Goal: Task Accomplishment & Management: Complete application form

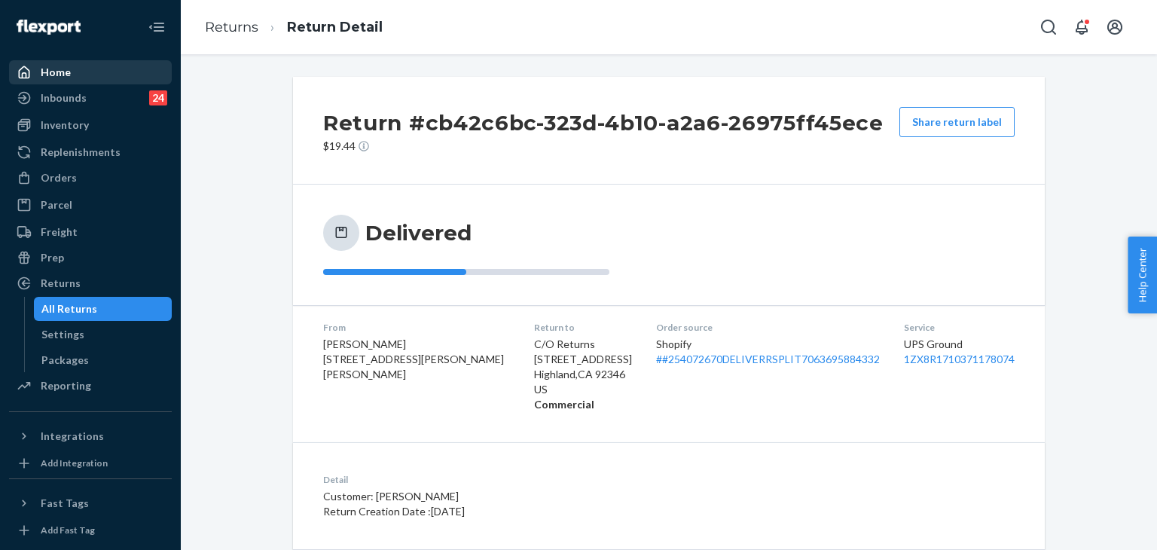
click at [114, 71] on div "Home" at bounding box center [91, 72] width 160 height 21
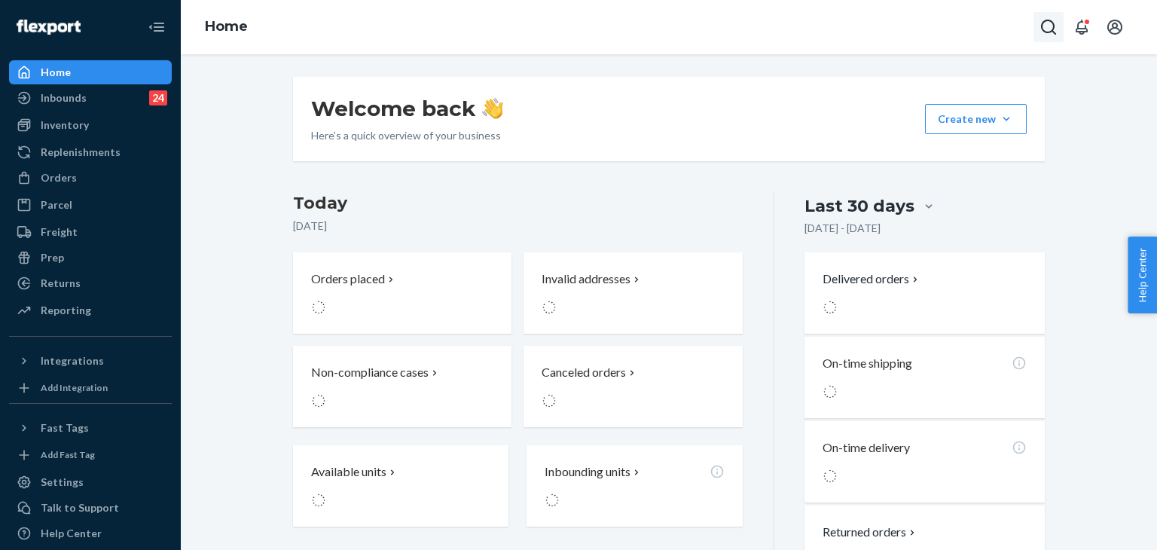
click at [1054, 34] on icon "Open Search Box" at bounding box center [1048, 27] width 15 height 15
drag, startPoint x: 904, startPoint y: 36, endPoint x: 897, endPoint y: 40, distance: 8.4
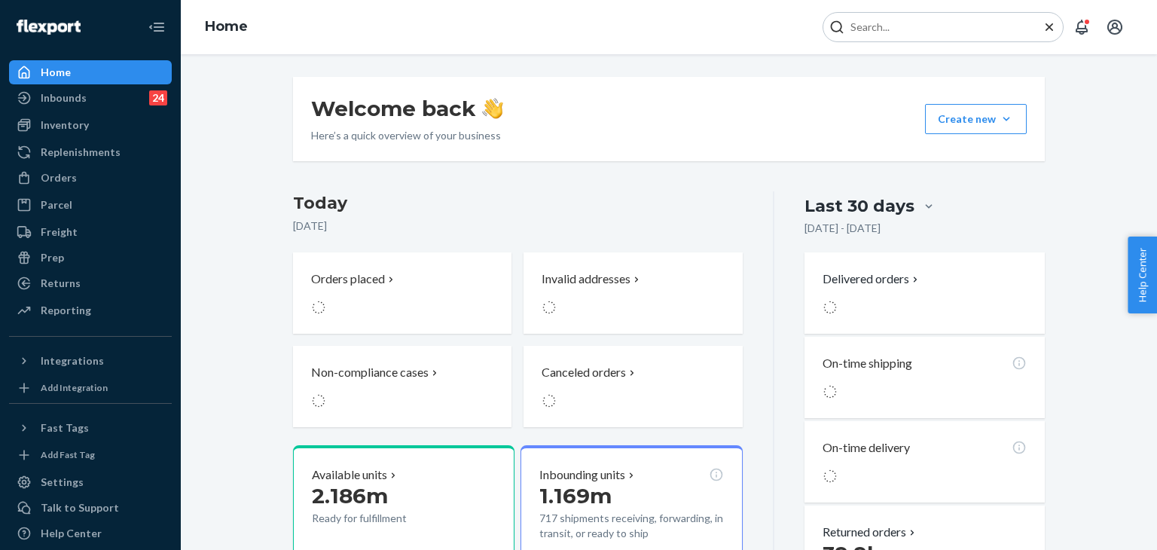
drag, startPoint x: 897, startPoint y: 40, endPoint x: 879, endPoint y: 26, distance: 23.1
click at [879, 26] on input "Search Input" at bounding box center [936, 27] width 185 height 15
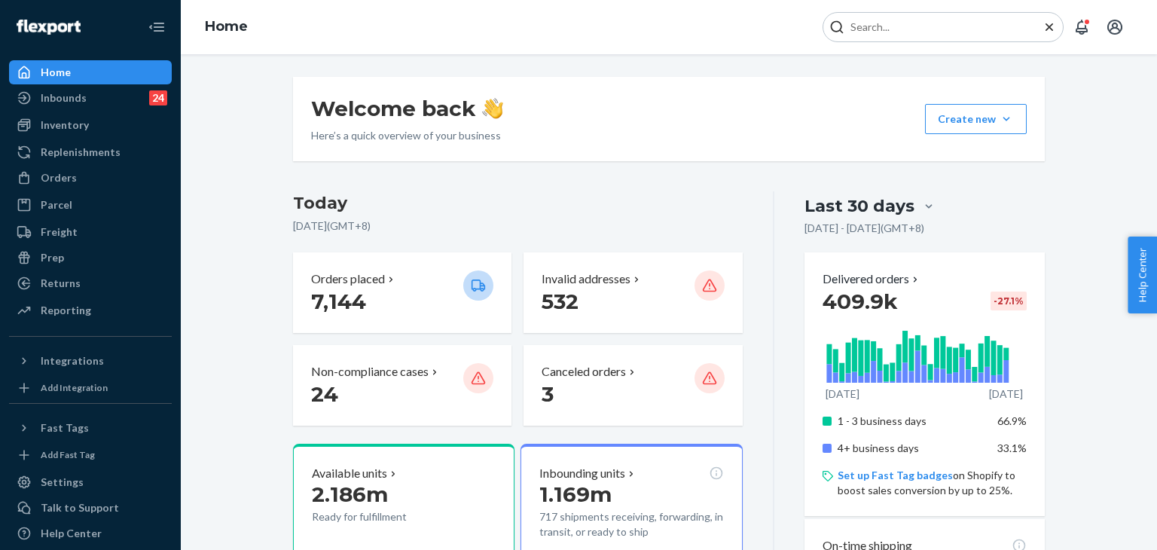
paste input "#255168823"
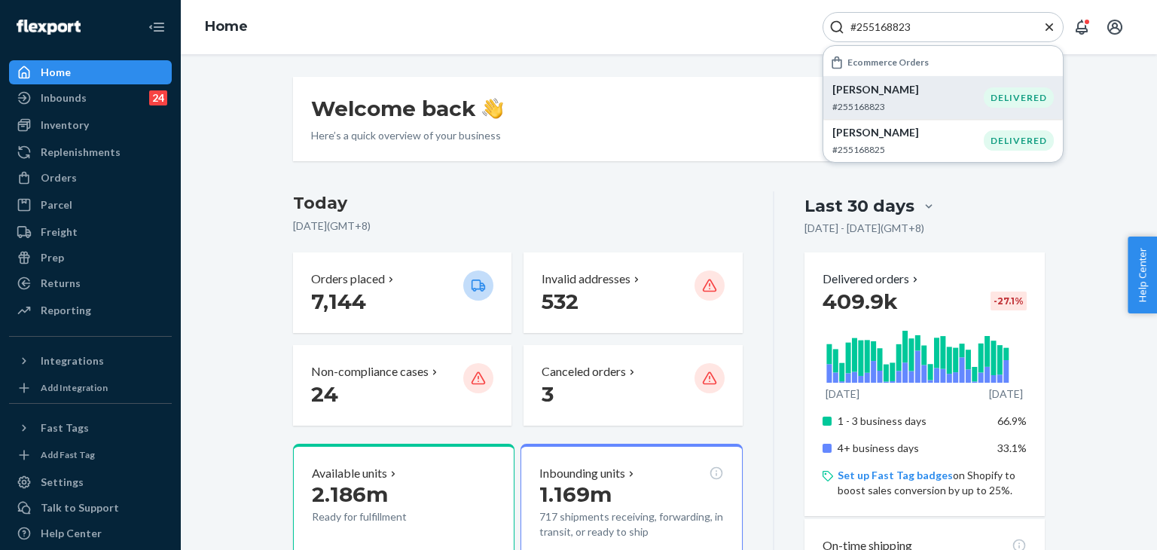
type input "#255168823"
click at [895, 97] on div "[PERSON_NAME] #255168823" at bounding box center [907, 97] width 151 height 31
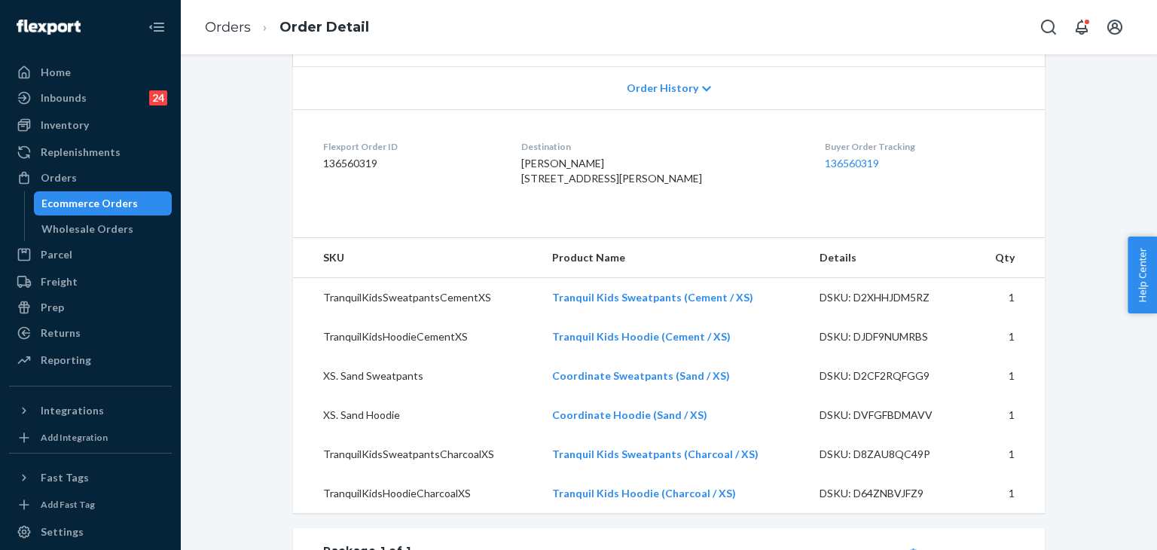
scroll to position [161, 0]
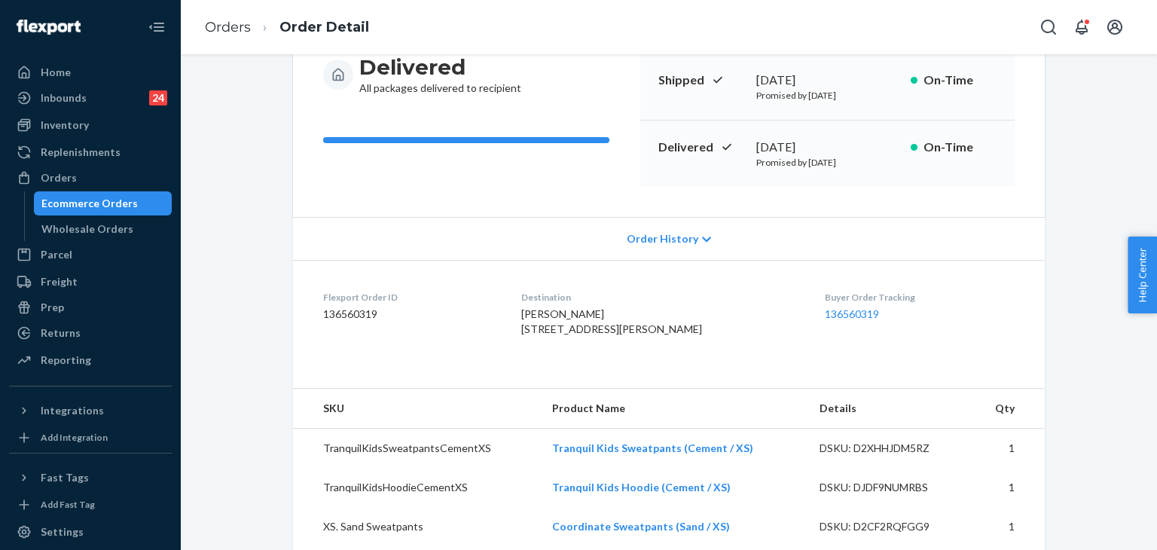
click at [606, 236] on div "Order History" at bounding box center [669, 238] width 752 height 43
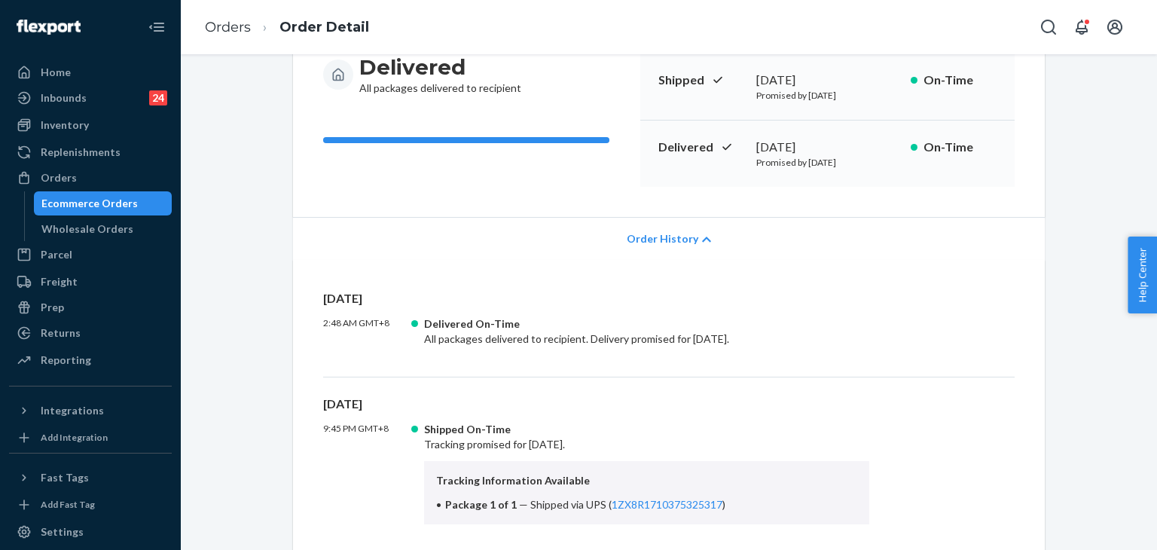
scroll to position [462, 0]
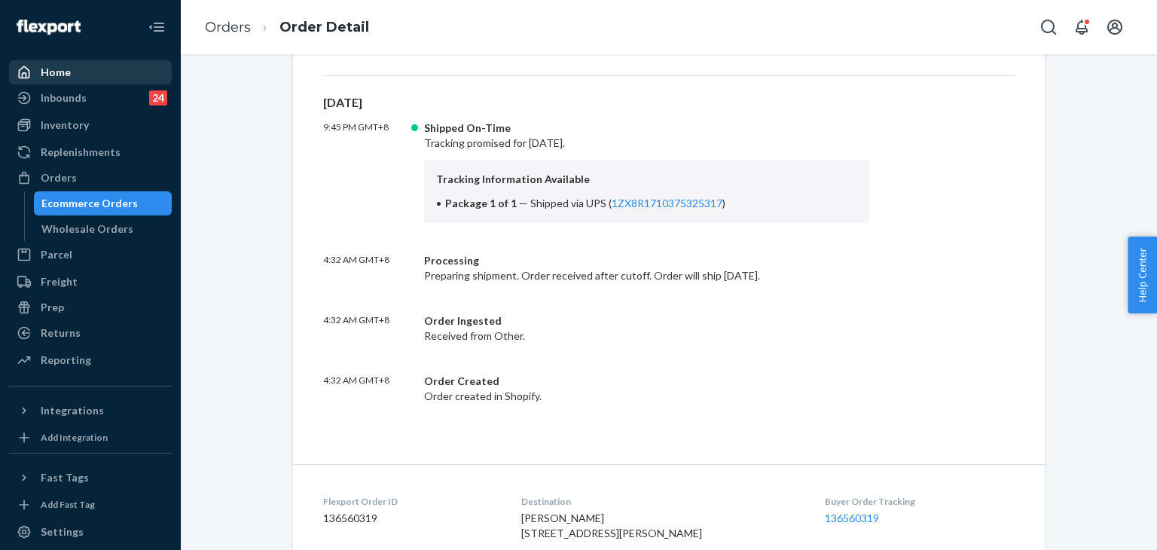
click at [56, 63] on div "Home" at bounding box center [91, 72] width 160 height 21
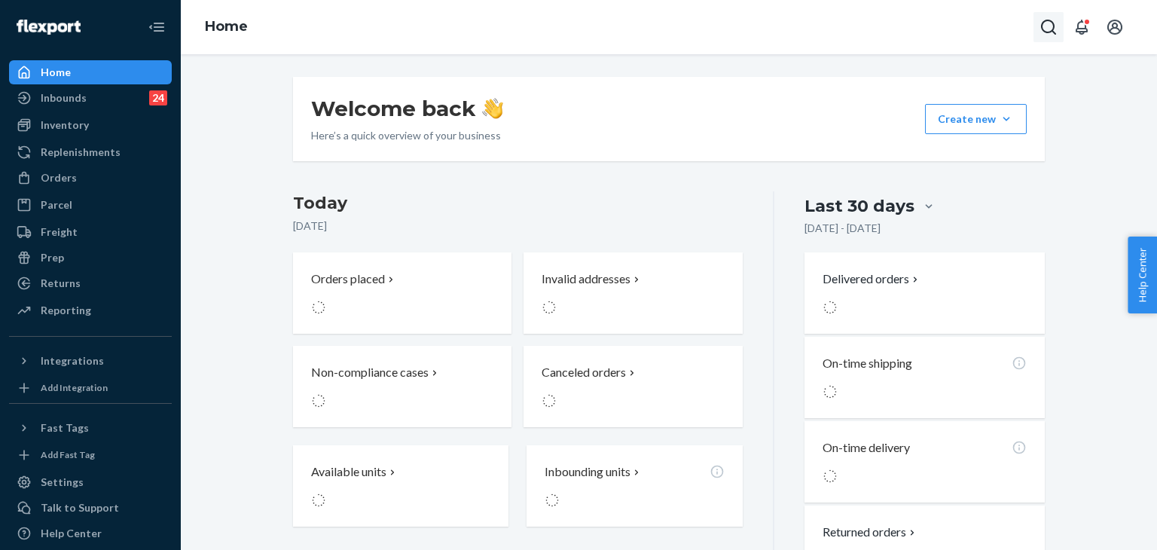
click at [1043, 19] on icon "Open Search Box" at bounding box center [1048, 27] width 18 height 18
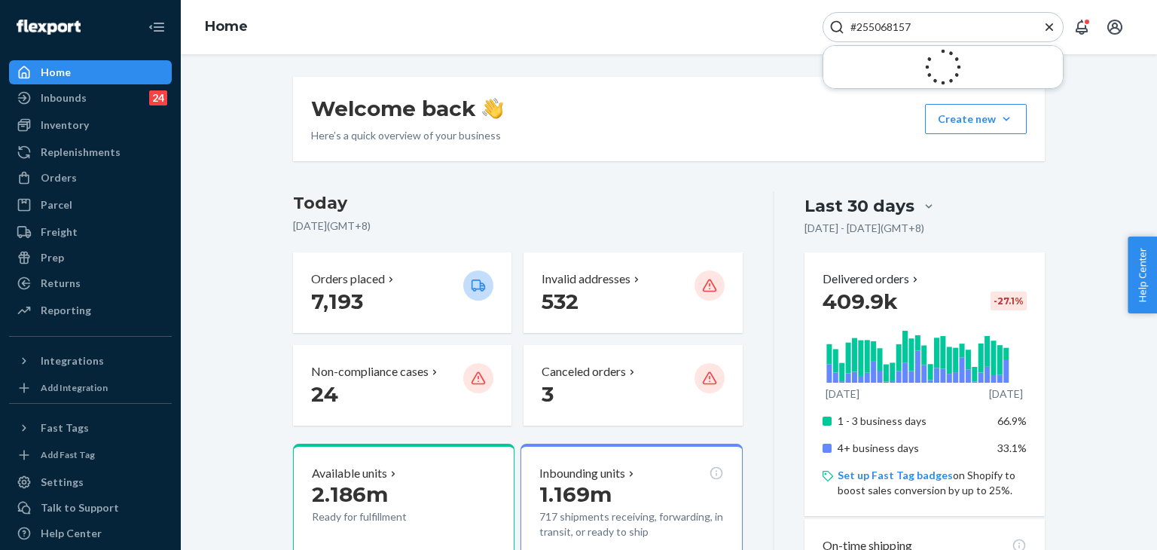
type input "#255068157"
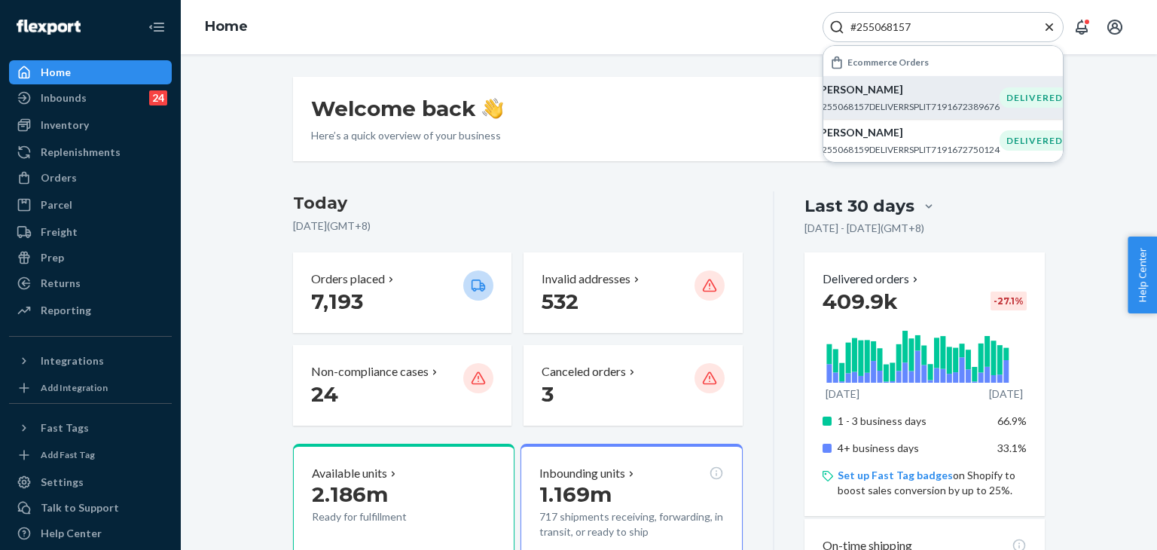
click at [871, 96] on p "[PERSON_NAME]" at bounding box center [907, 89] width 183 height 15
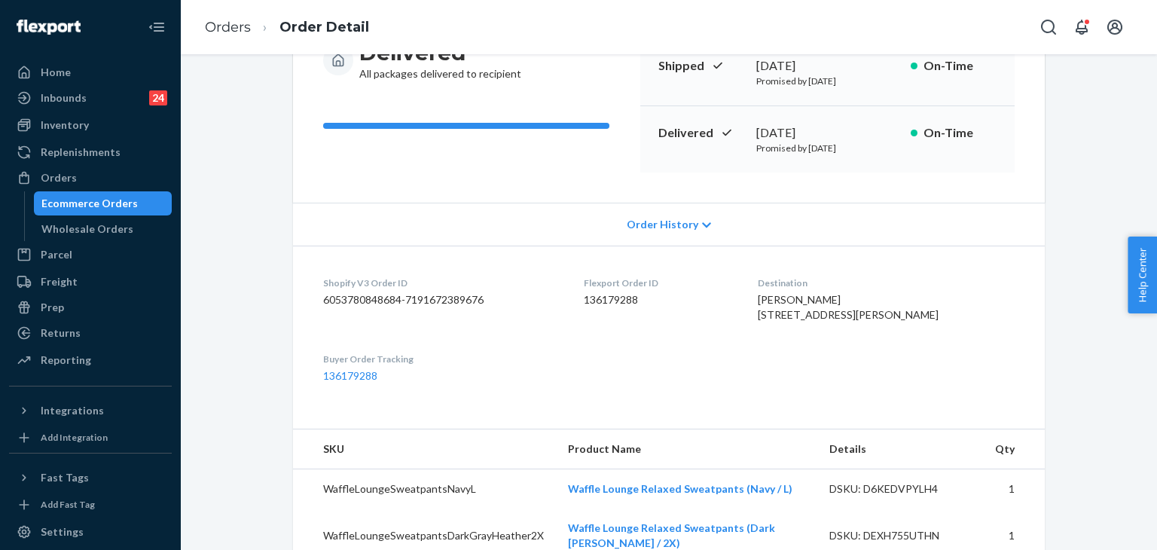
scroll to position [15, 0]
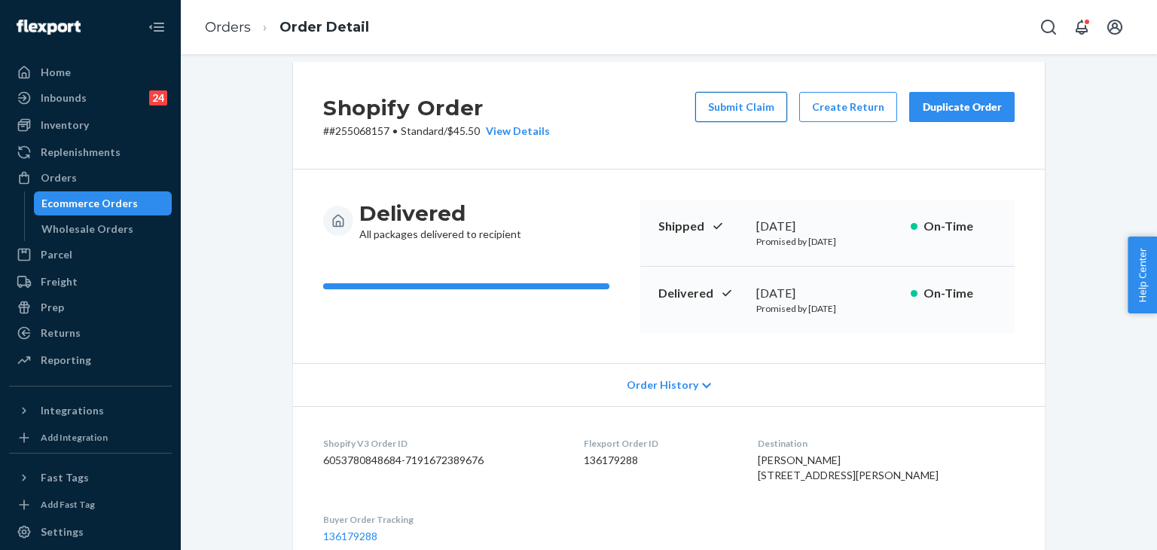
click at [743, 103] on button "Submit Claim" at bounding box center [741, 107] width 92 height 30
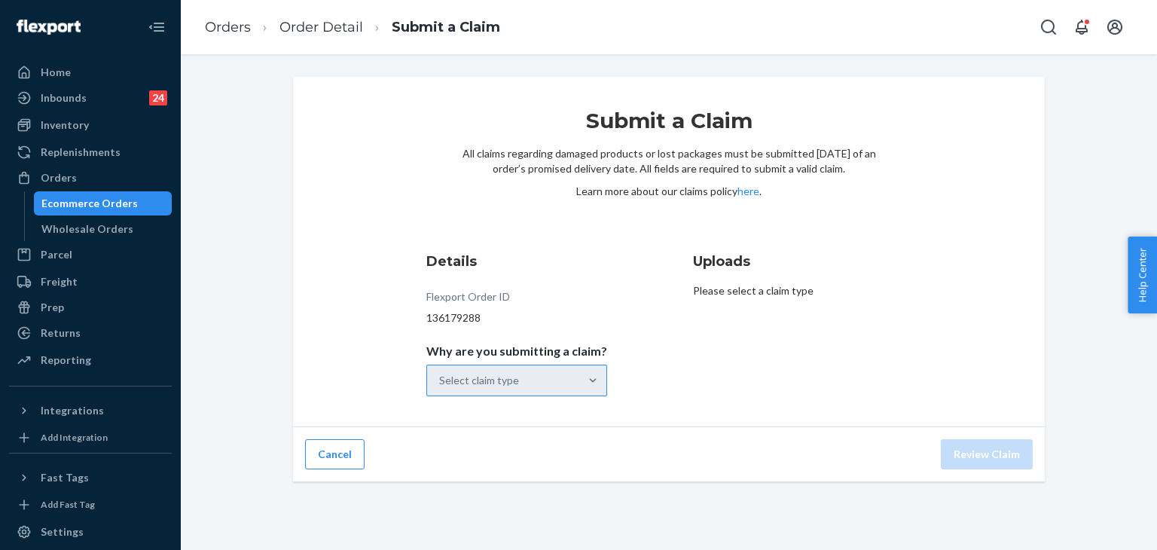
click at [585, 371] on div "Select claim type" at bounding box center [516, 380] width 181 height 32
click at [441, 373] on input "Why are you submitting a claim? Select claim type" at bounding box center [440, 380] width 2 height 15
click at [595, 377] on div at bounding box center [592, 380] width 27 height 15
click at [441, 377] on input "Why are you submitting a claim? 0 results available. Select is focused ,type to…" at bounding box center [440, 380] width 2 height 15
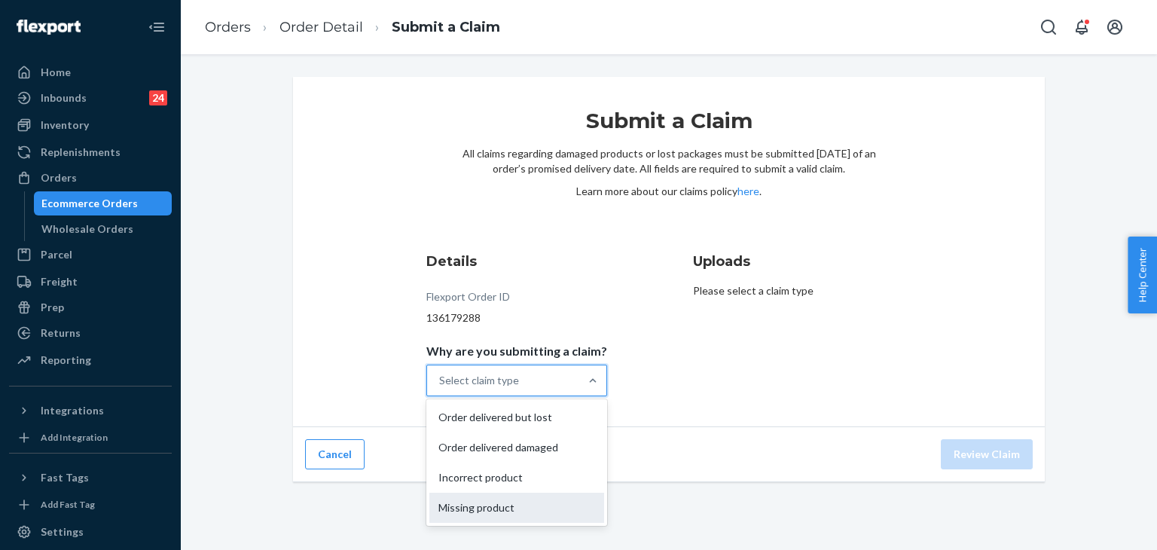
click at [465, 508] on div "Missing product" at bounding box center [516, 508] width 175 height 30
click at [441, 388] on input "Why are you submitting a claim? option Missing product focused, 0 of 4. 4 resul…" at bounding box center [440, 380] width 2 height 15
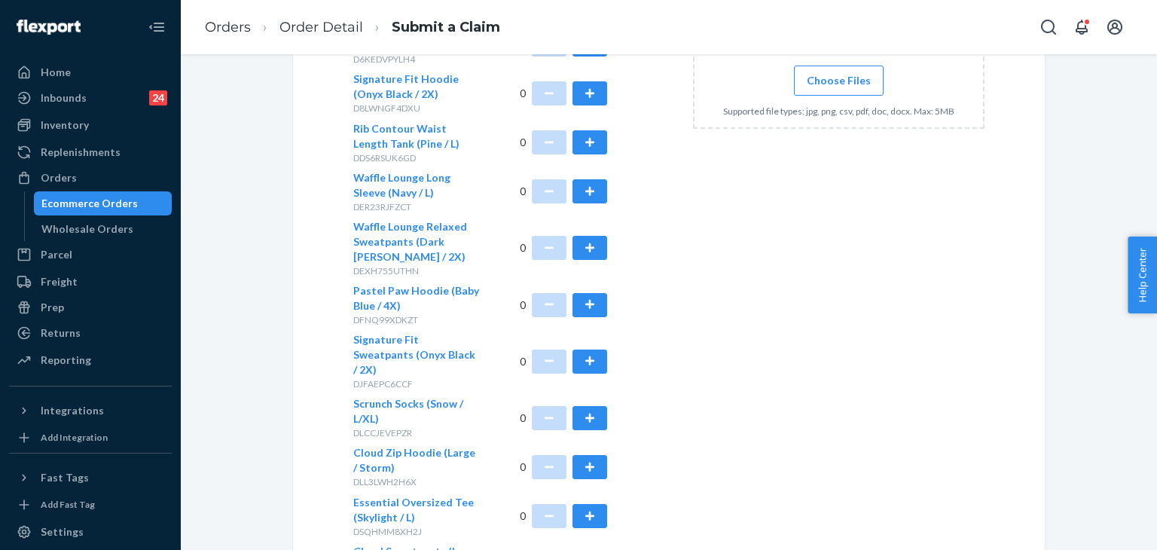
scroll to position [433, 0]
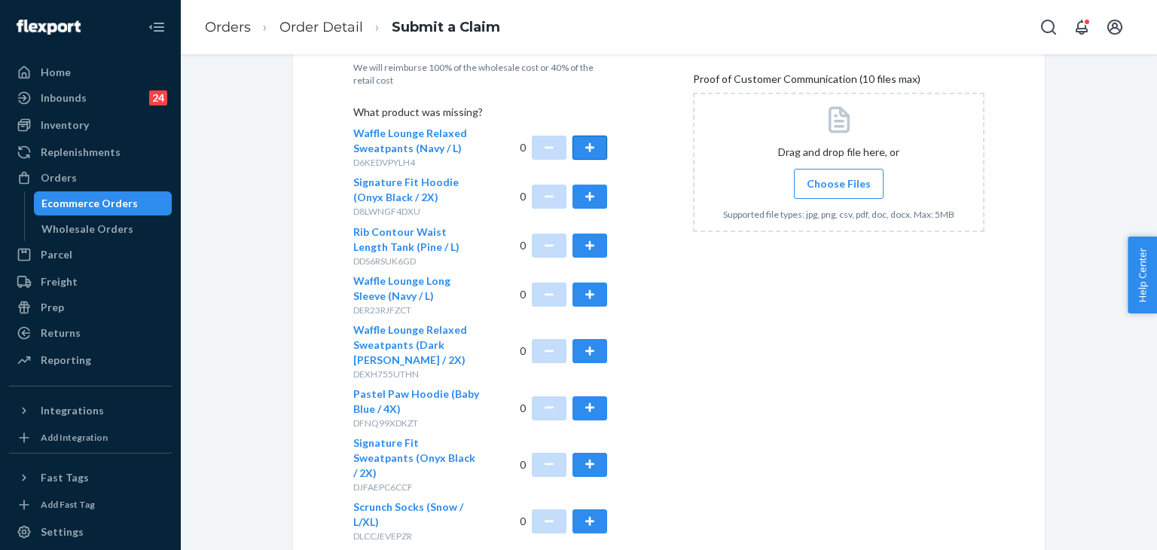
click at [582, 148] on button "button" at bounding box center [589, 148] width 35 height 24
click at [578, 197] on button "button" at bounding box center [589, 197] width 35 height 24
click at [589, 290] on button "button" at bounding box center [589, 294] width 35 height 24
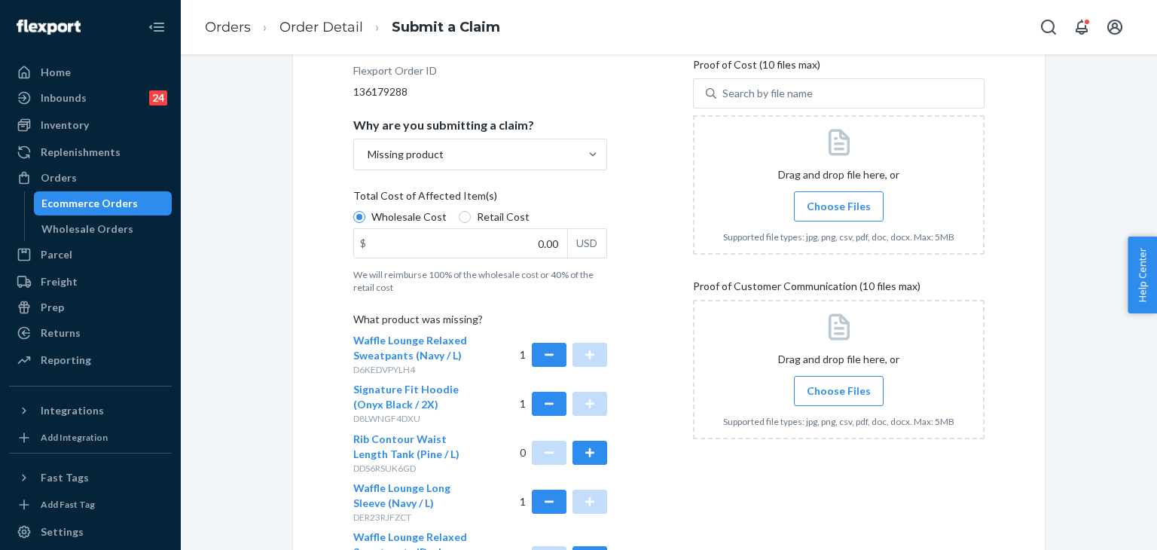
scroll to position [301, 0]
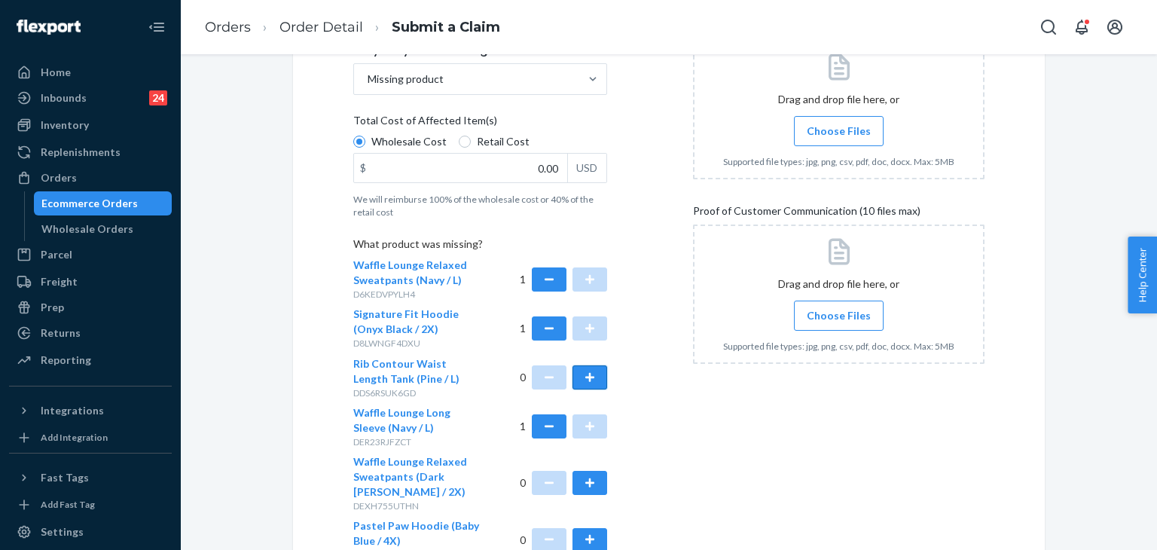
click at [594, 371] on button "button" at bounding box center [589, 377] width 35 height 24
click at [539, 326] on button "button" at bounding box center [549, 328] width 35 height 24
click at [541, 276] on button "button" at bounding box center [549, 279] width 35 height 24
click at [543, 417] on button "button" at bounding box center [549, 426] width 35 height 24
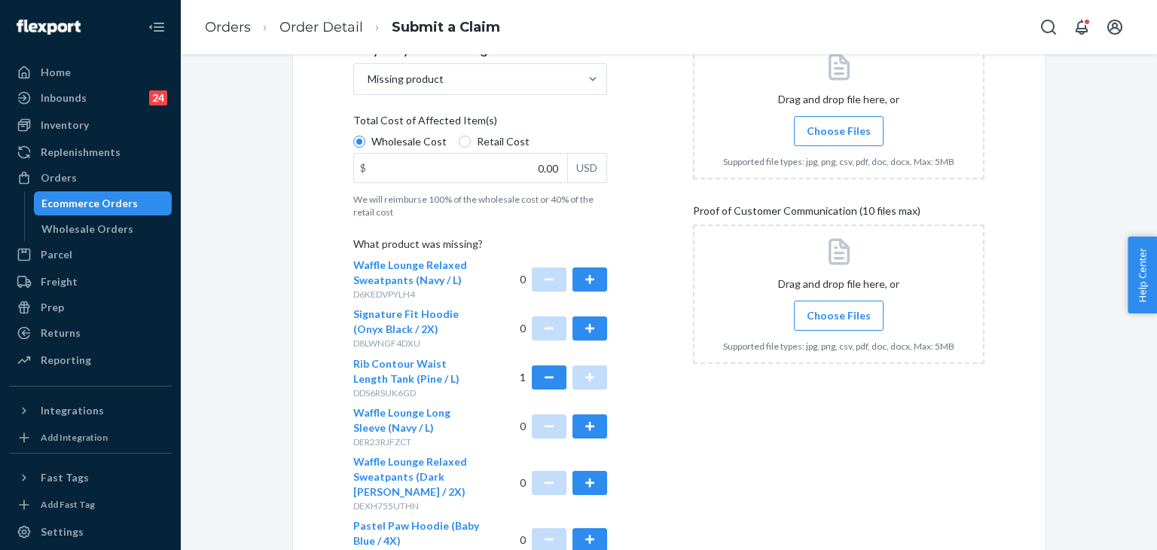
scroll to position [452, 0]
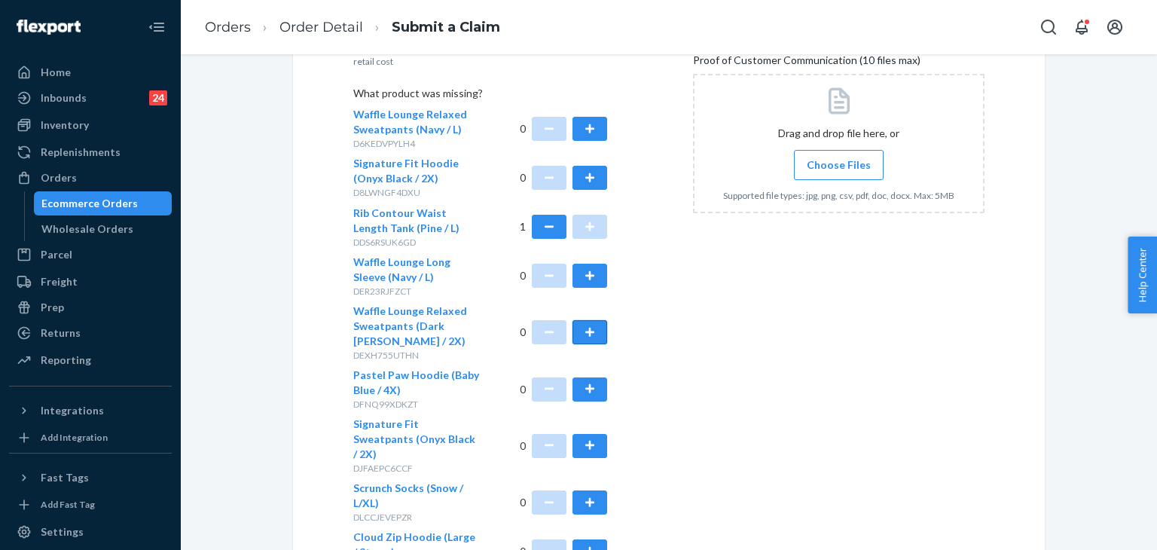
click at [581, 336] on button "button" at bounding box center [589, 332] width 35 height 24
click at [593, 389] on button "button" at bounding box center [589, 389] width 35 height 24
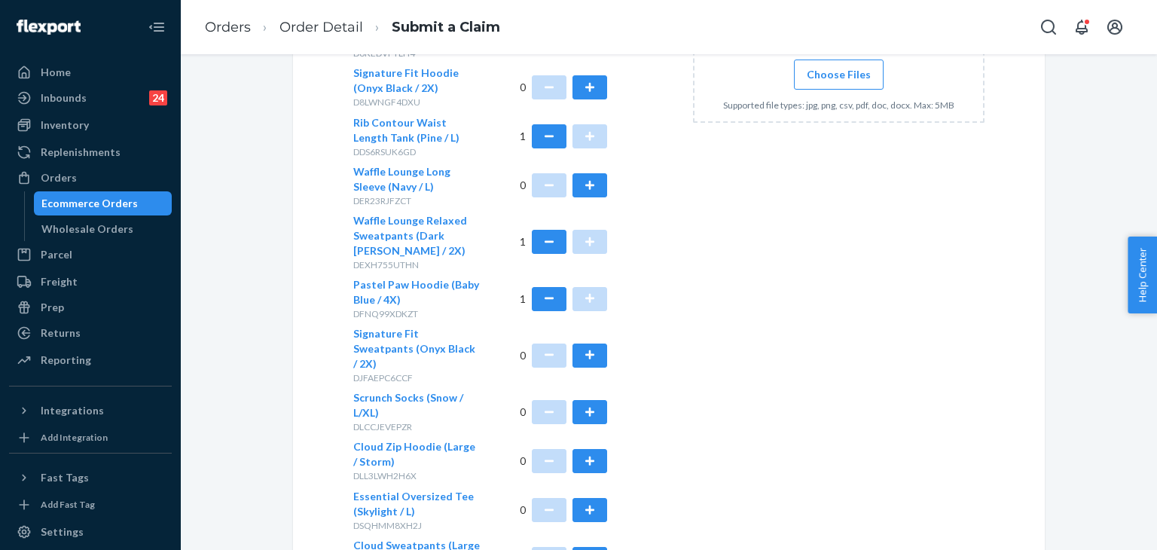
scroll to position [678, 0]
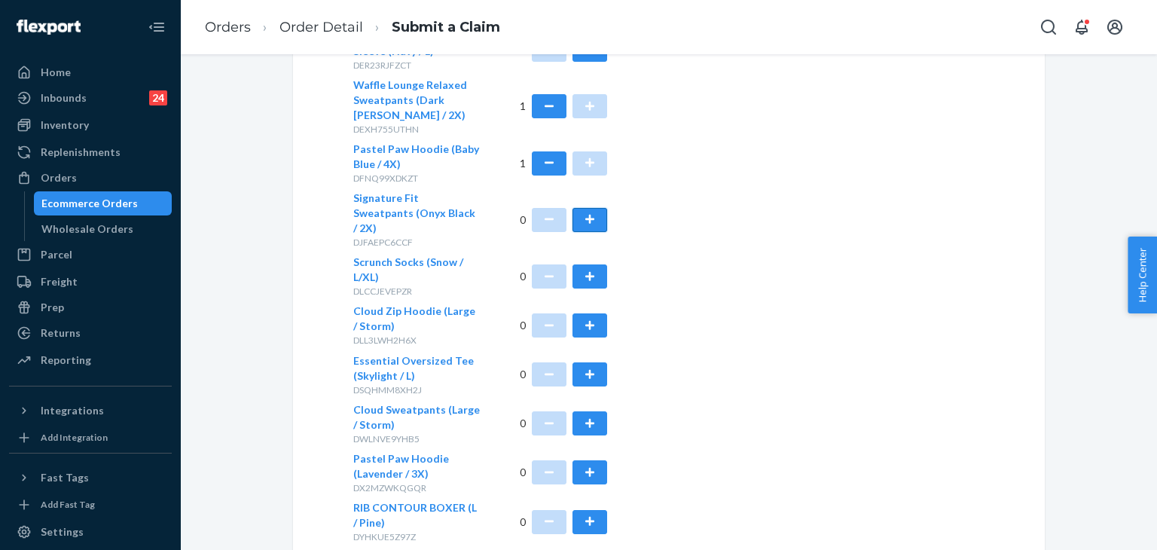
click at [590, 209] on button "button" at bounding box center [589, 220] width 35 height 24
click at [586, 264] on button "button" at bounding box center [589, 276] width 35 height 24
drag, startPoint x: 585, startPoint y: 307, endPoint x: 584, endPoint y: 320, distance: 12.8
click at [585, 313] on button "button" at bounding box center [589, 325] width 35 height 24
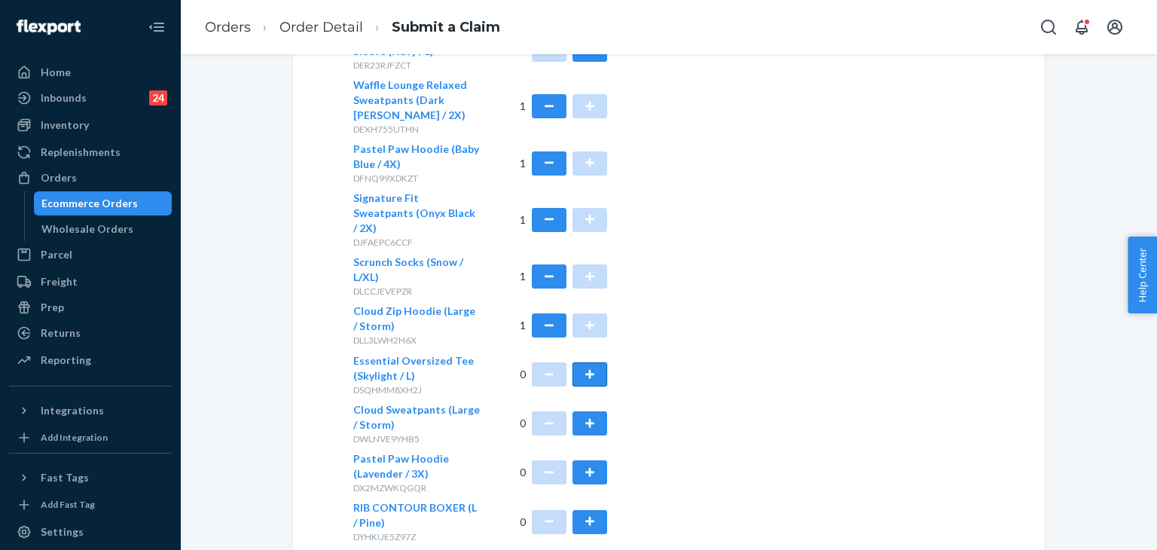
click at [584, 362] on button "button" at bounding box center [589, 374] width 35 height 24
click at [587, 411] on button "button" at bounding box center [589, 423] width 35 height 24
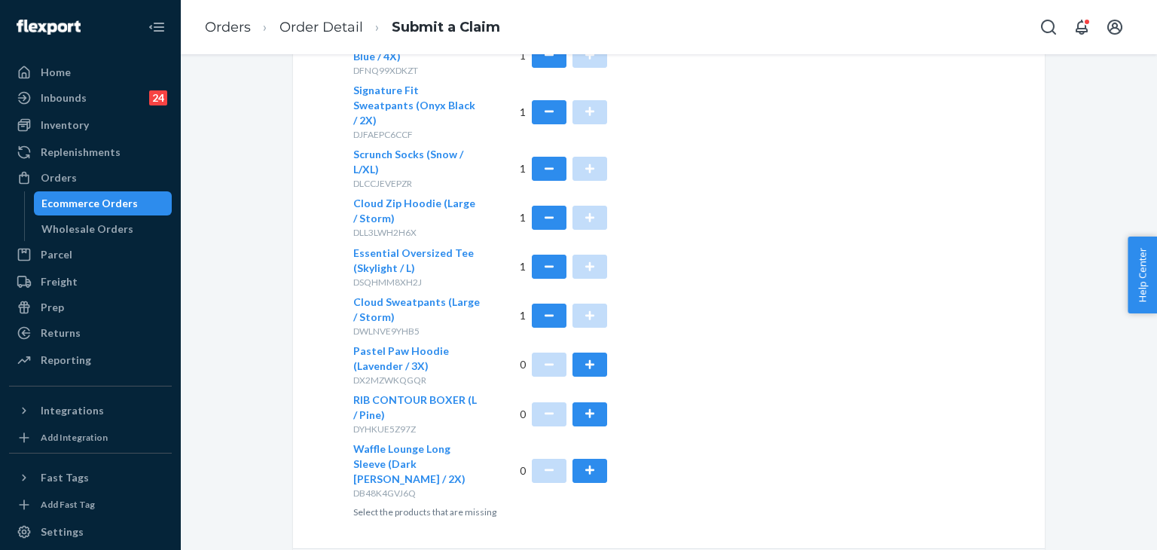
scroll to position [810, 0]
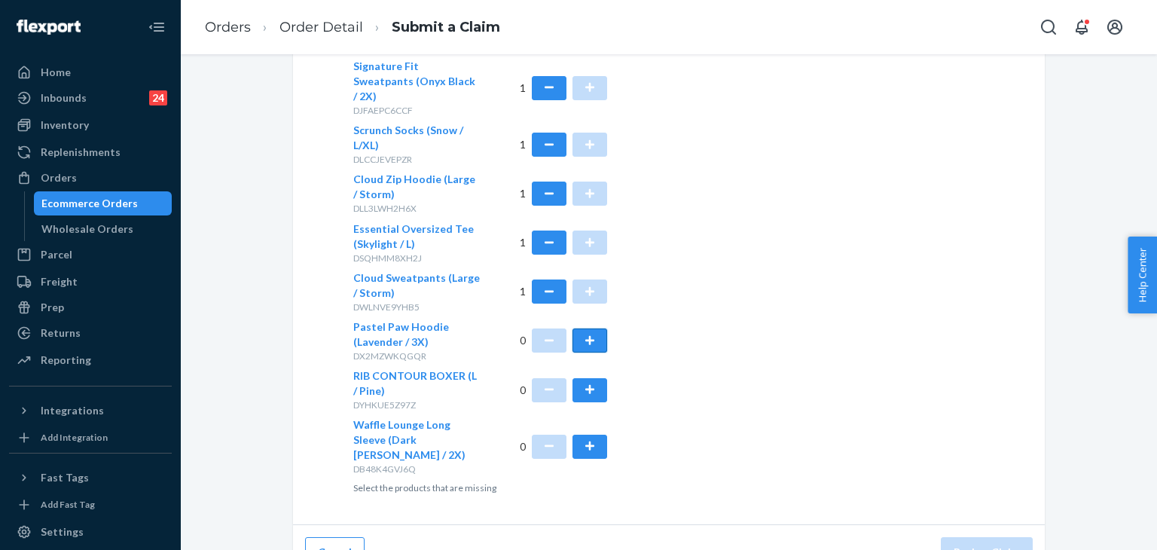
click at [581, 328] on button "button" at bounding box center [589, 340] width 35 height 24
click at [584, 380] on button "button" at bounding box center [589, 390] width 35 height 24
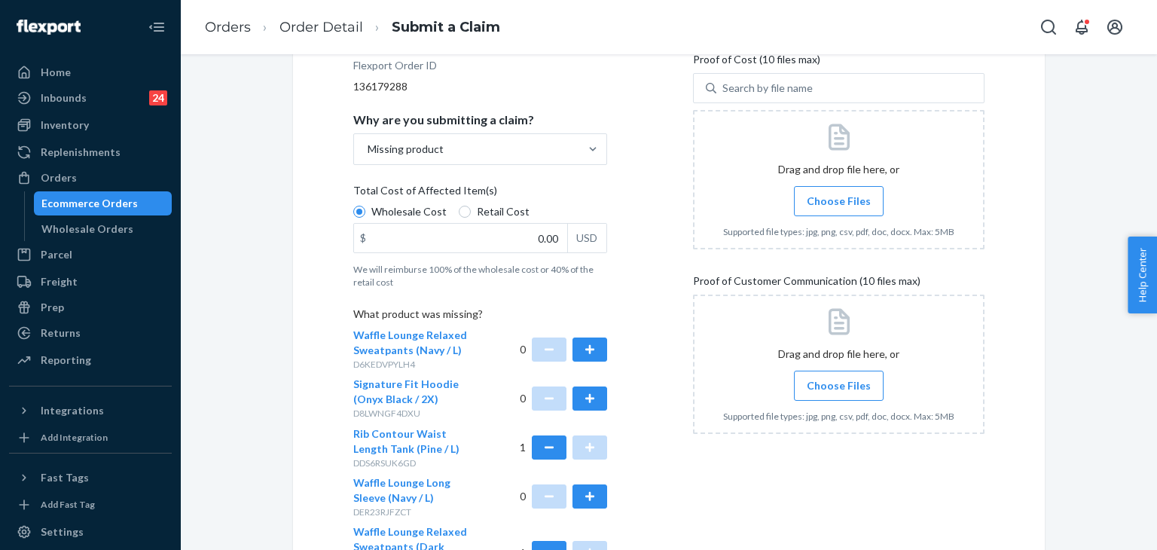
scroll to position [207, 0]
